Goal: Information Seeking & Learning: Learn about a topic

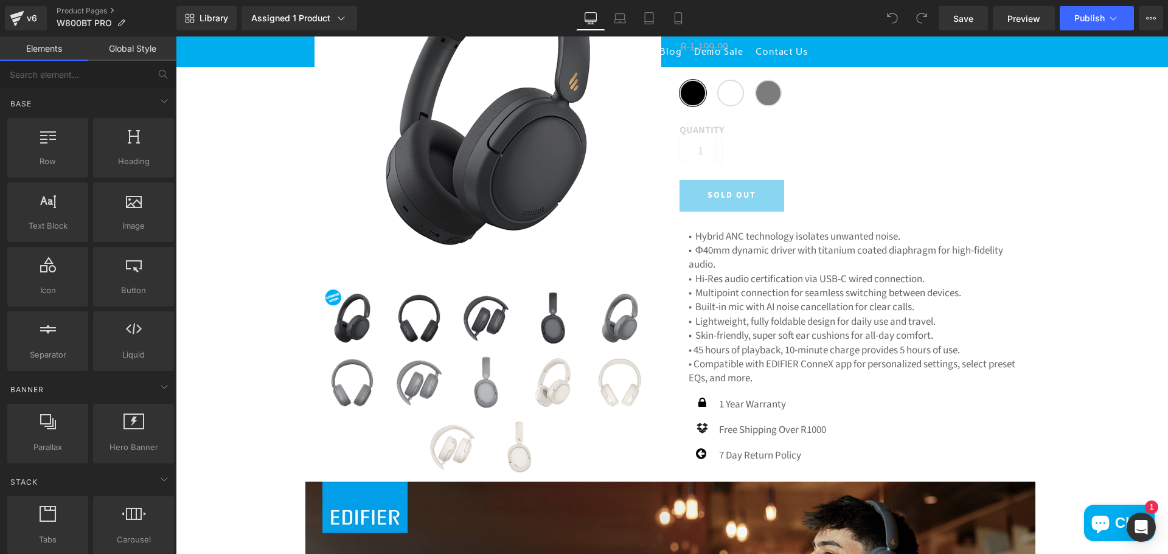
scroll to position [243, 0]
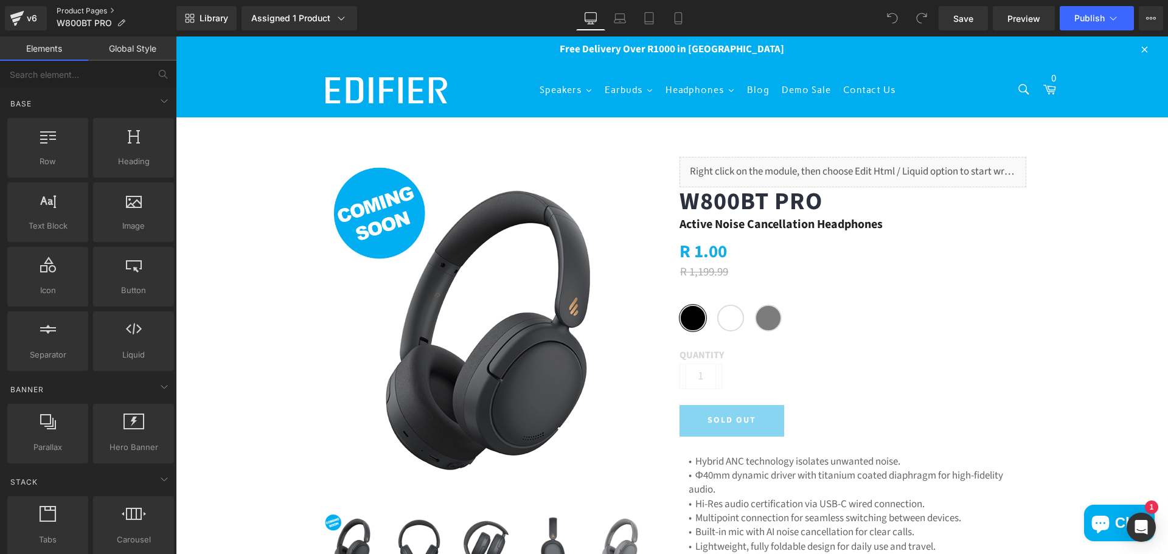
click at [80, 6] on link "Product Pages" at bounding box center [117, 11] width 120 height 10
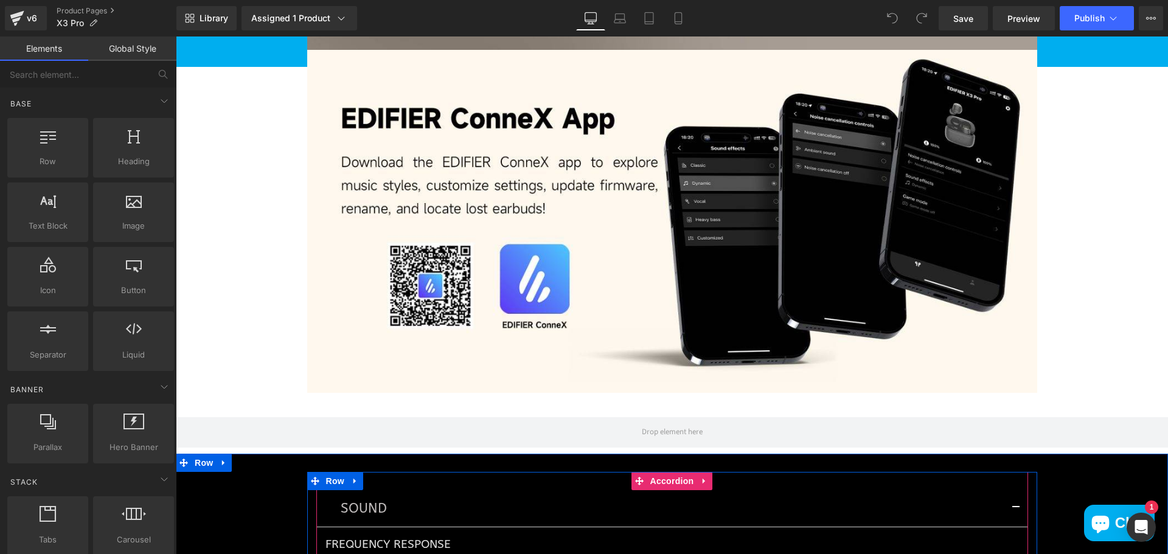
scroll to position [3711, 0]
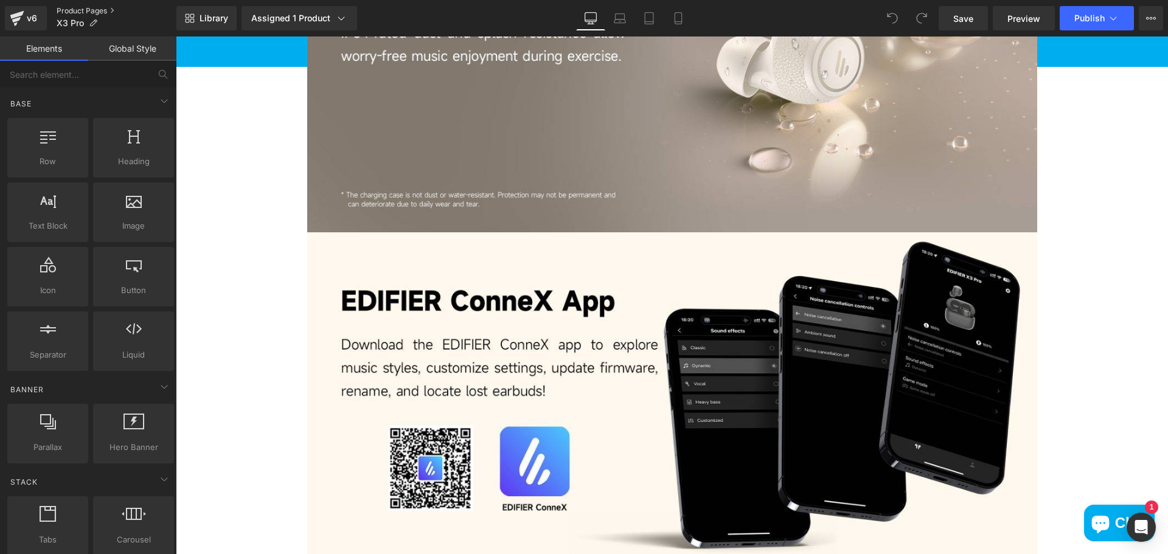
click at [80, 9] on link "Product Pages" at bounding box center [117, 11] width 120 height 10
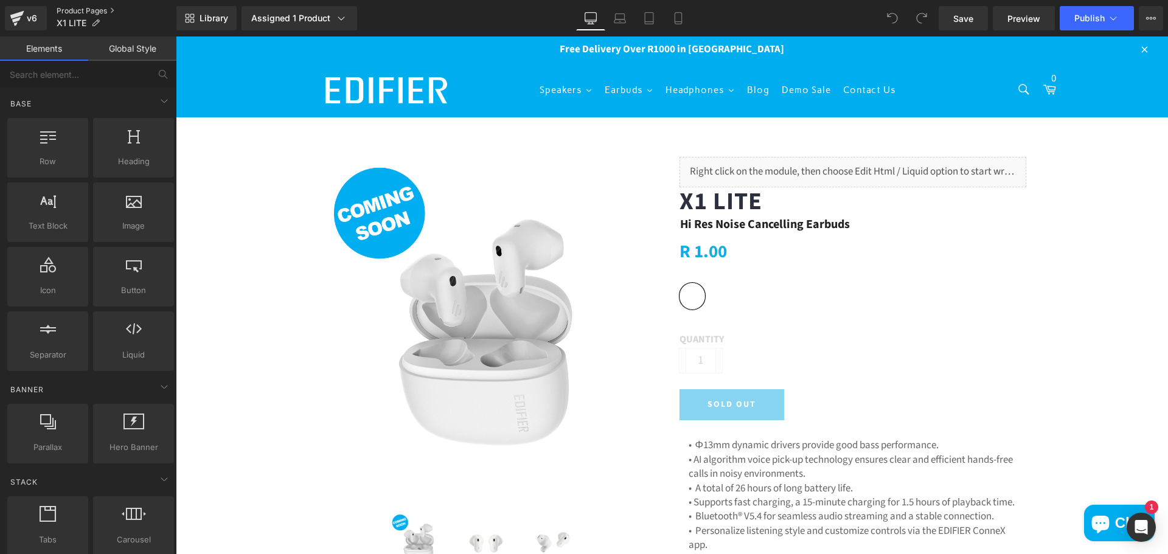
click at [63, 8] on link "Product Pages" at bounding box center [117, 11] width 120 height 10
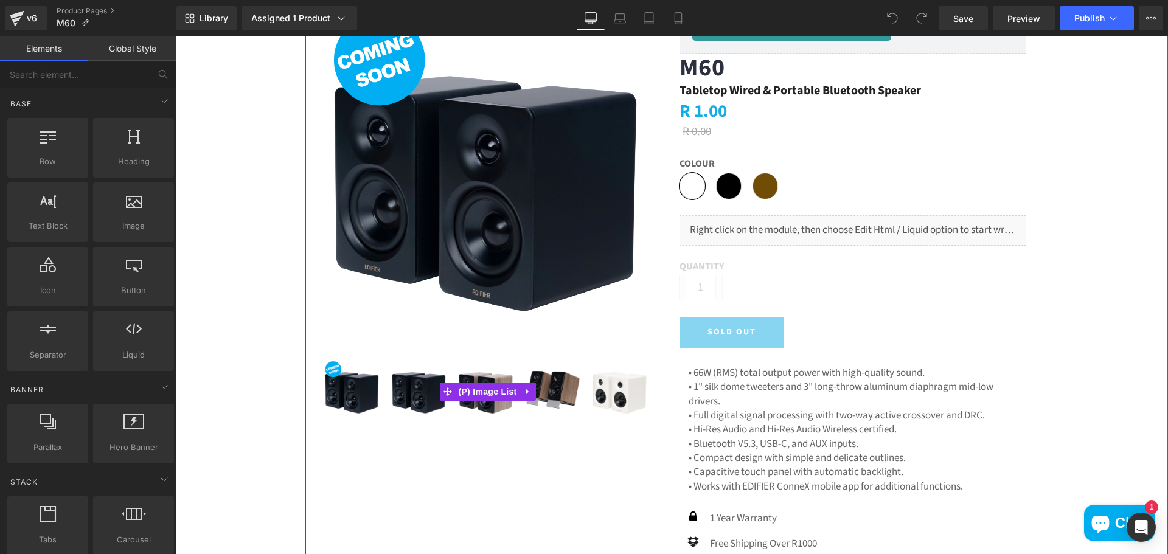
scroll to position [182, 0]
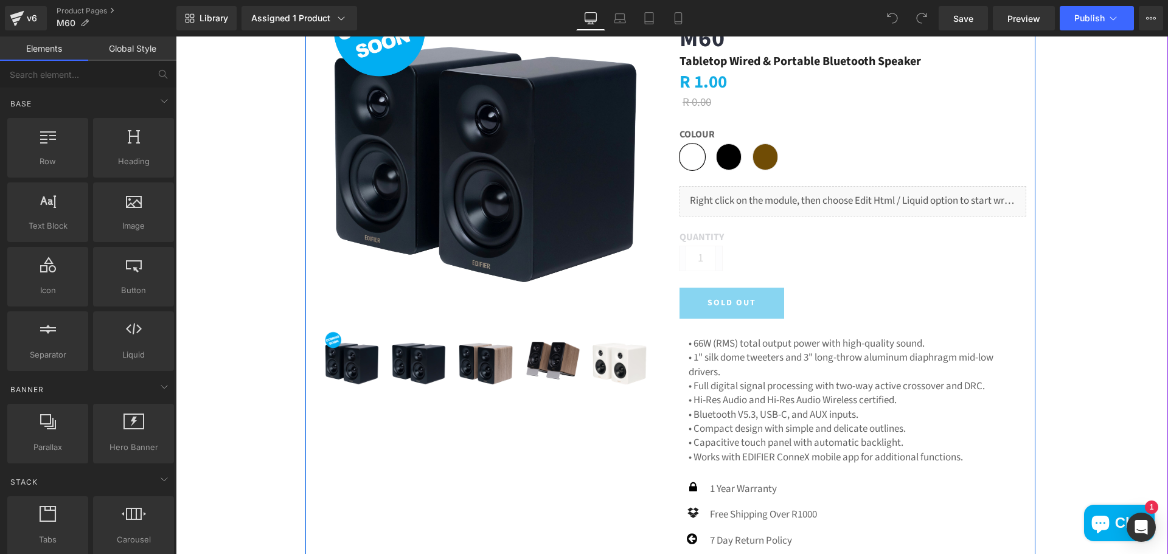
click at [414, 377] on img at bounding box center [419, 360] width 61 height 61
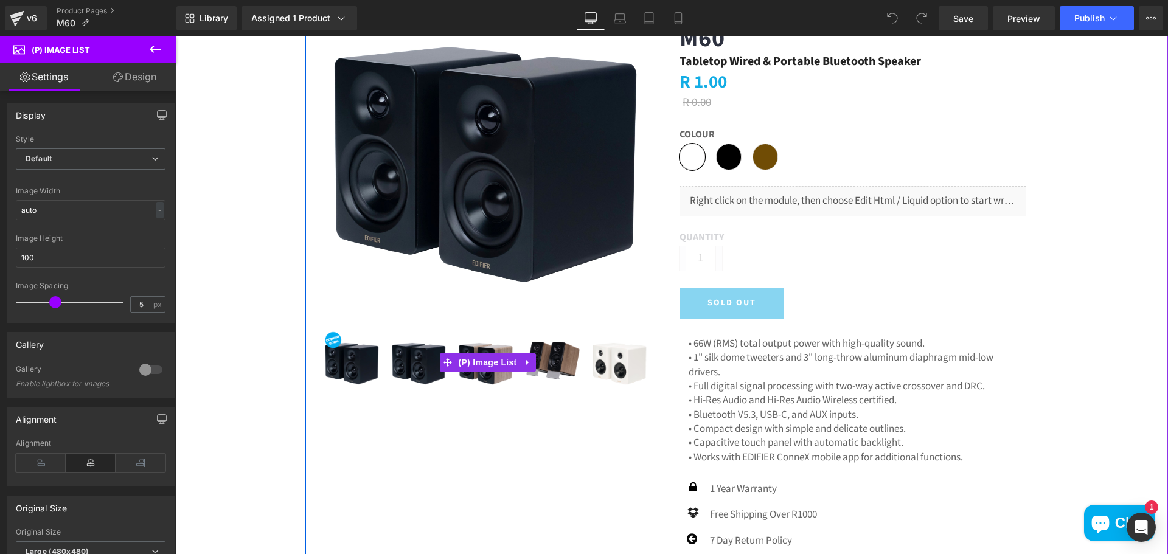
click at [476, 374] on img at bounding box center [486, 360] width 61 height 61
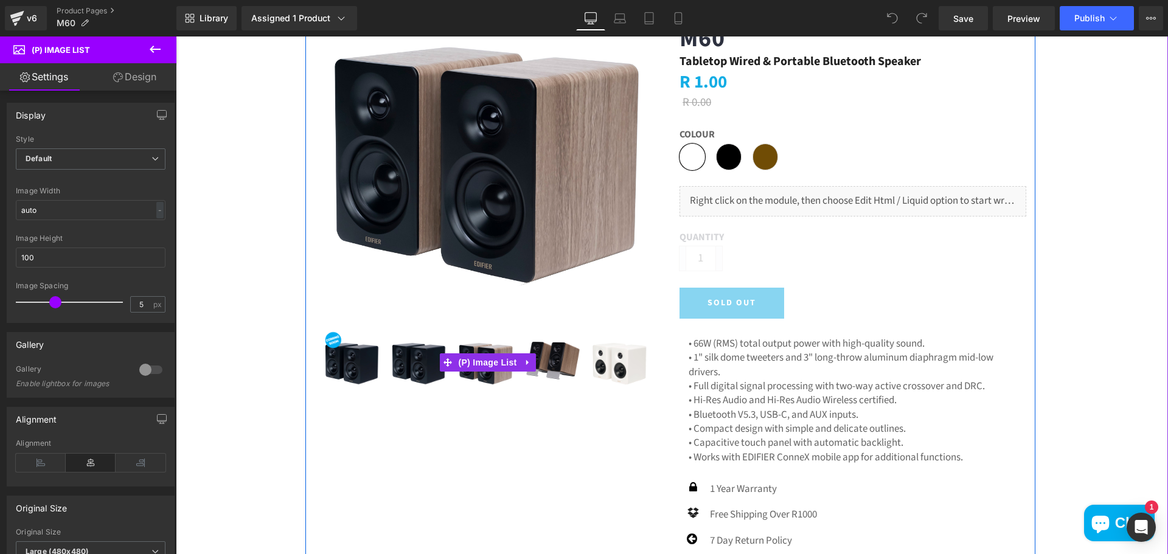
click at [566, 363] on img at bounding box center [553, 360] width 61 height 61
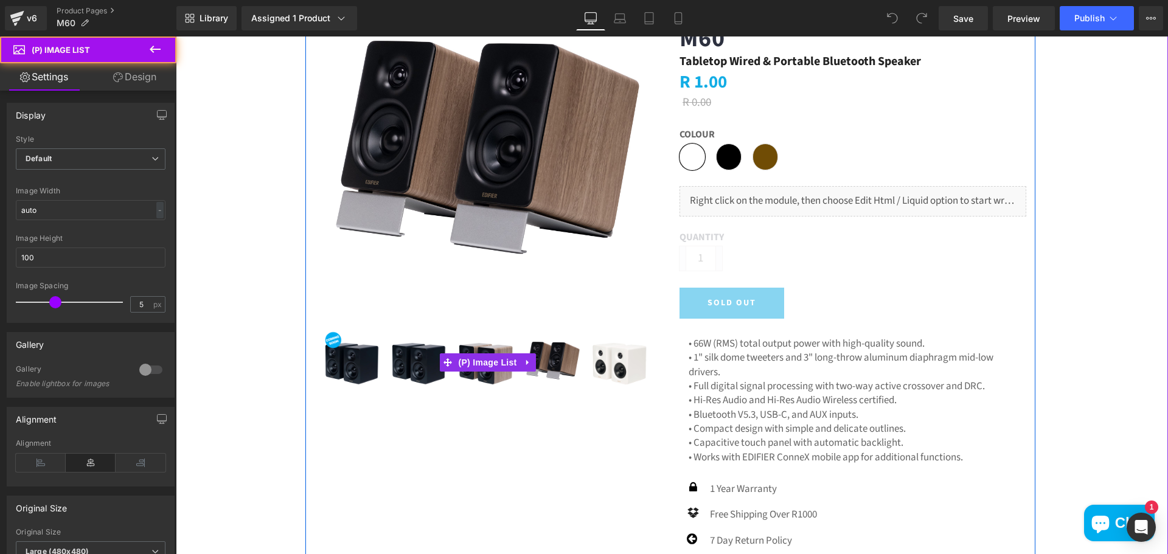
click at [614, 363] on img at bounding box center [619, 360] width 61 height 61
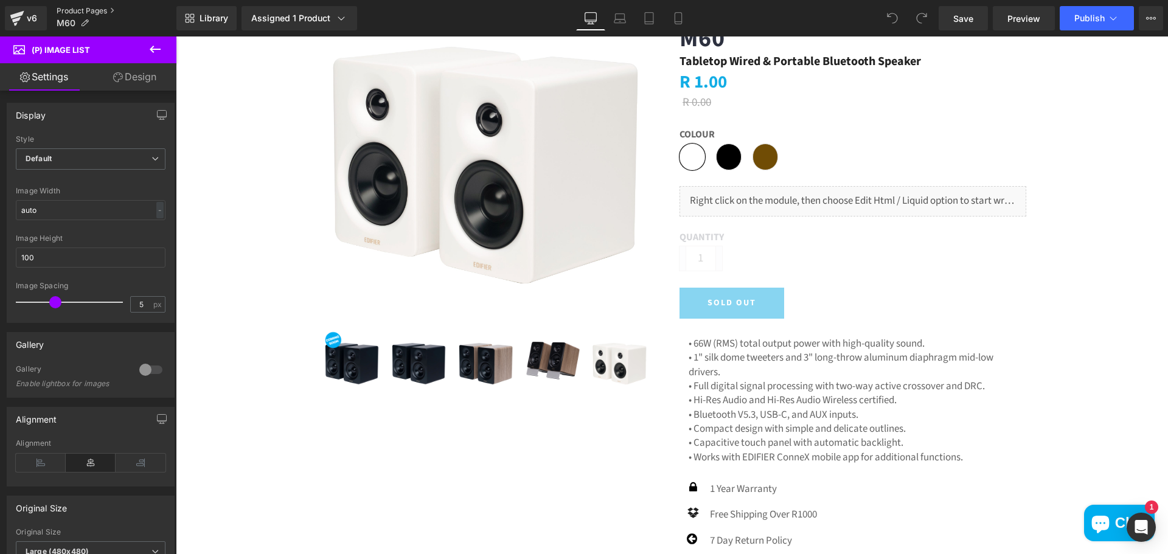
click at [101, 7] on link "Product Pages" at bounding box center [117, 11] width 120 height 10
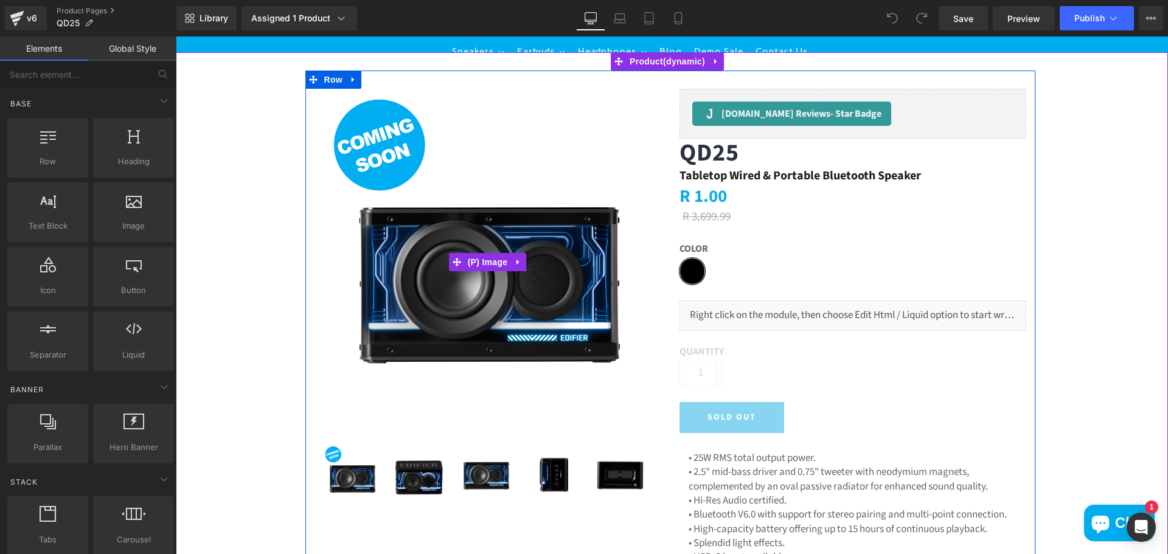
scroll to position [243, 0]
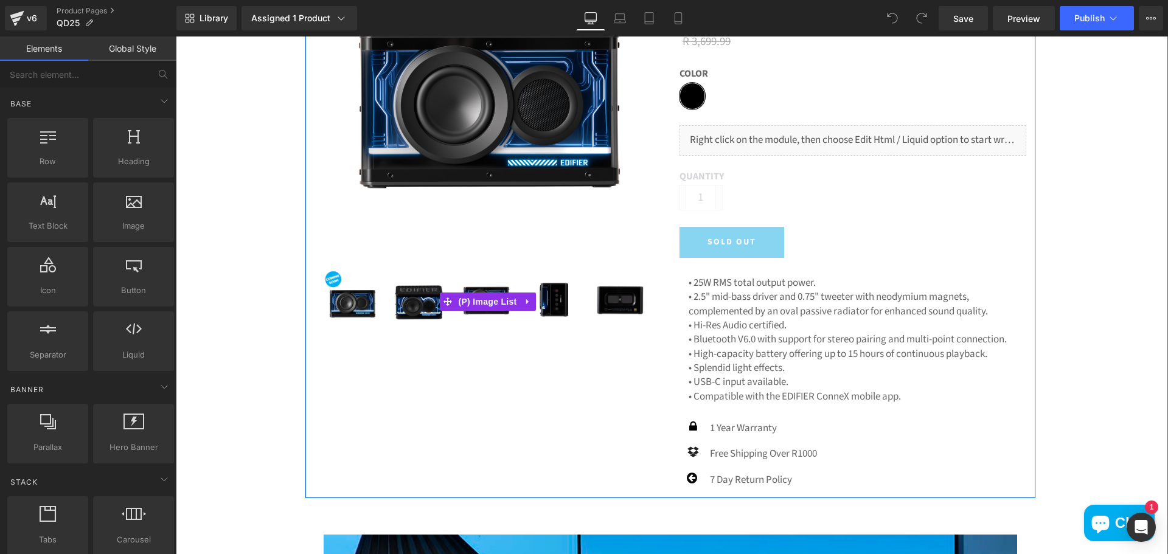
click at [409, 297] on img at bounding box center [419, 299] width 61 height 61
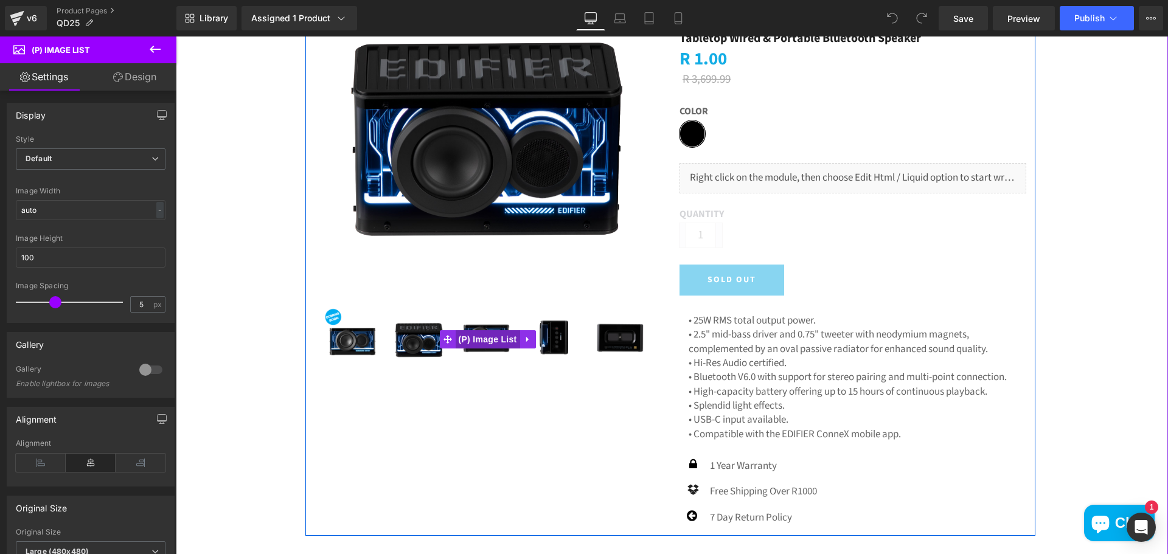
scroll to position [182, 0]
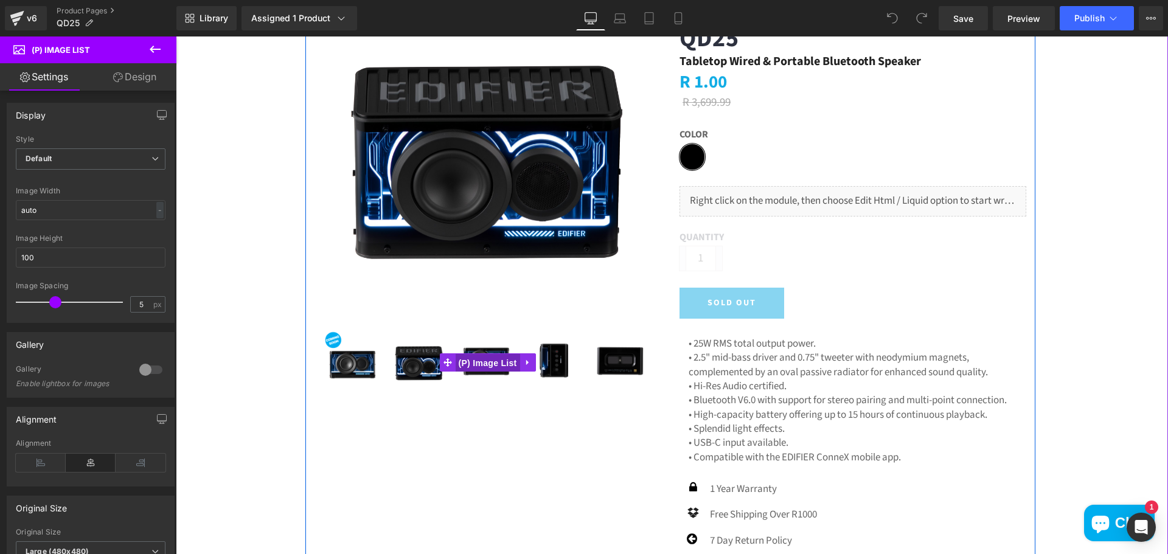
click at [476, 360] on span "(P) Image List" at bounding box center [488, 363] width 64 height 18
click at [544, 363] on img at bounding box center [553, 360] width 61 height 61
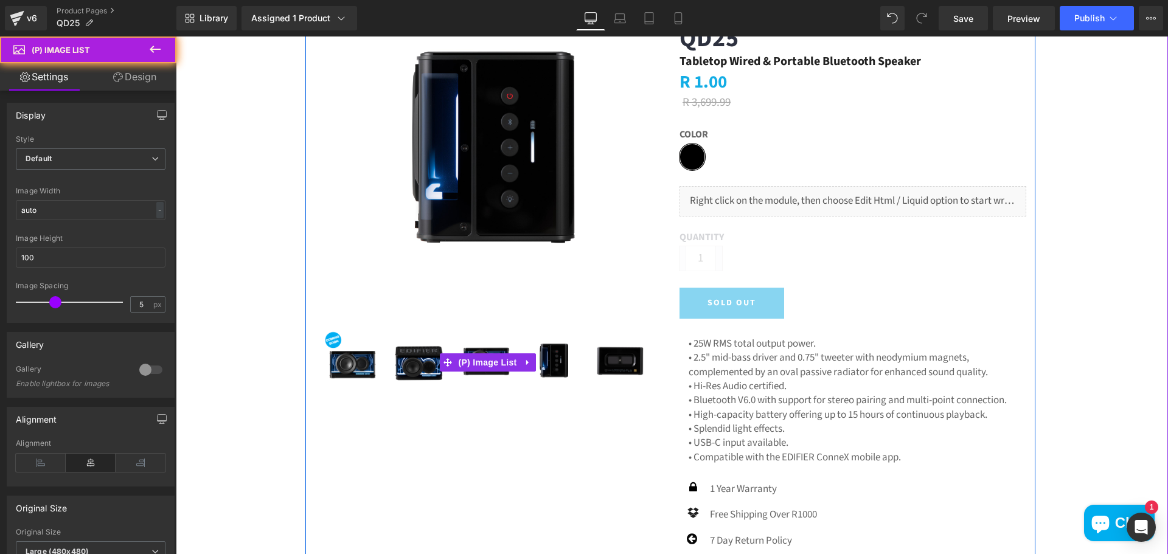
click at [611, 360] on img at bounding box center [619, 360] width 61 height 61
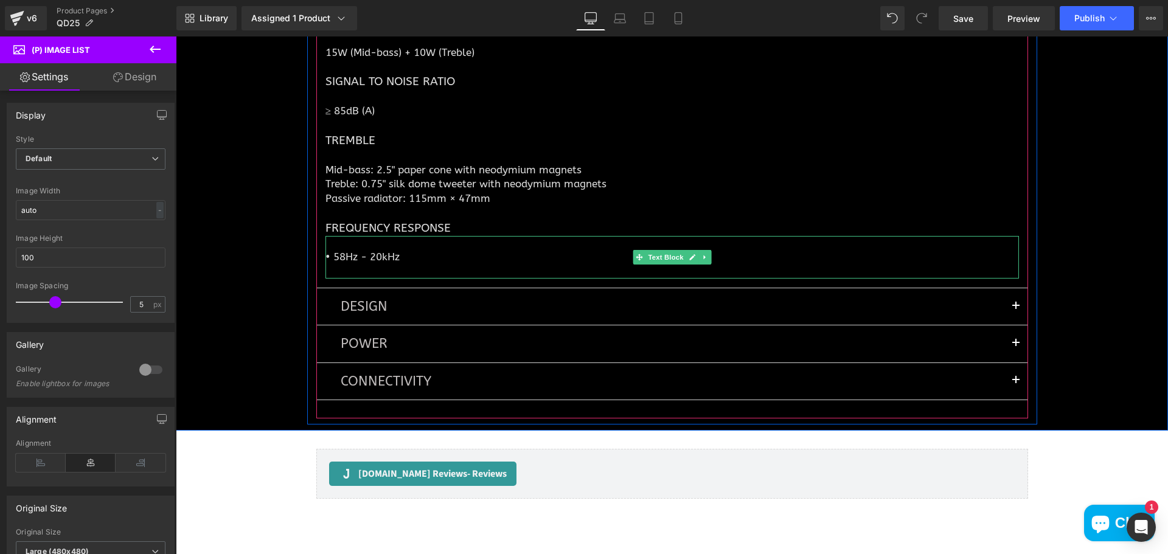
scroll to position [6144, 0]
